Goal: Find specific page/section: Find specific page/section

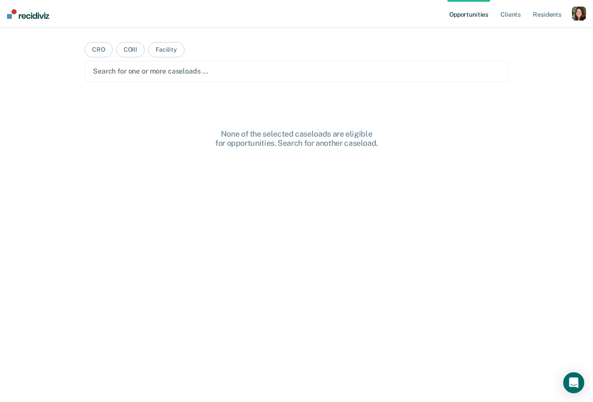
click at [576, 12] on div "button" at bounding box center [579, 14] width 14 height 14
click at [573, 12] on div "button" at bounding box center [579, 14] width 14 height 14
click at [546, 15] on link "Resident s" at bounding box center [547, 14] width 32 height 28
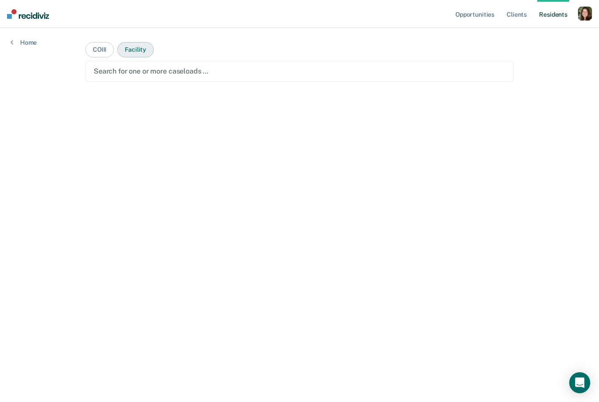
click at [143, 44] on button "Facility" at bounding box center [135, 49] width 36 height 15
click at [146, 87] on main "COIII Facility Search for one or more facilities … All Residents Search for fac…" at bounding box center [299, 204] width 449 height 353
click at [152, 76] on div "Search for one or more facilities …" at bounding box center [299, 71] width 413 height 12
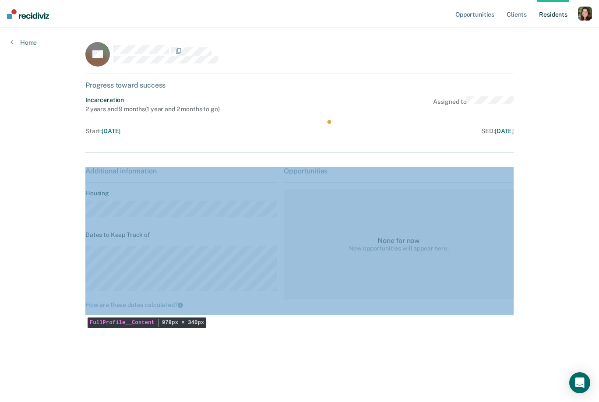
click at [555, 15] on link "Resident s" at bounding box center [553, 14] width 32 height 28
